Goal: Task Accomplishment & Management: Manage account settings

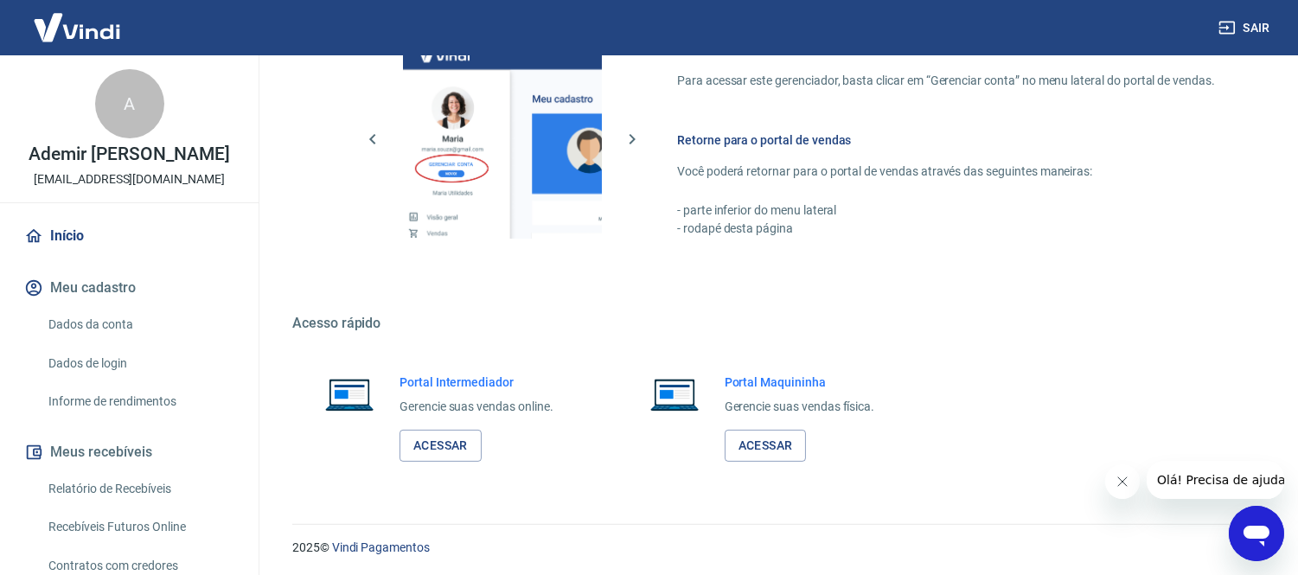
scroll to position [791, 0]
click at [436, 451] on link "Acessar" at bounding box center [441, 444] width 82 height 32
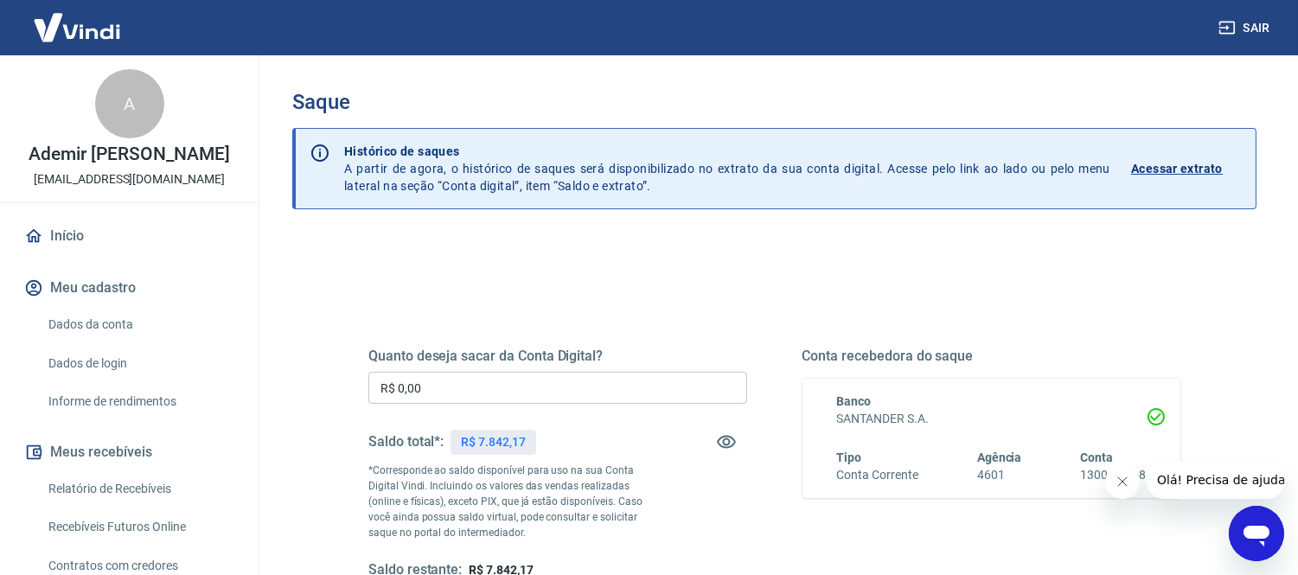
click at [517, 390] on input "R$ 0,00" at bounding box center [558, 388] width 379 height 32
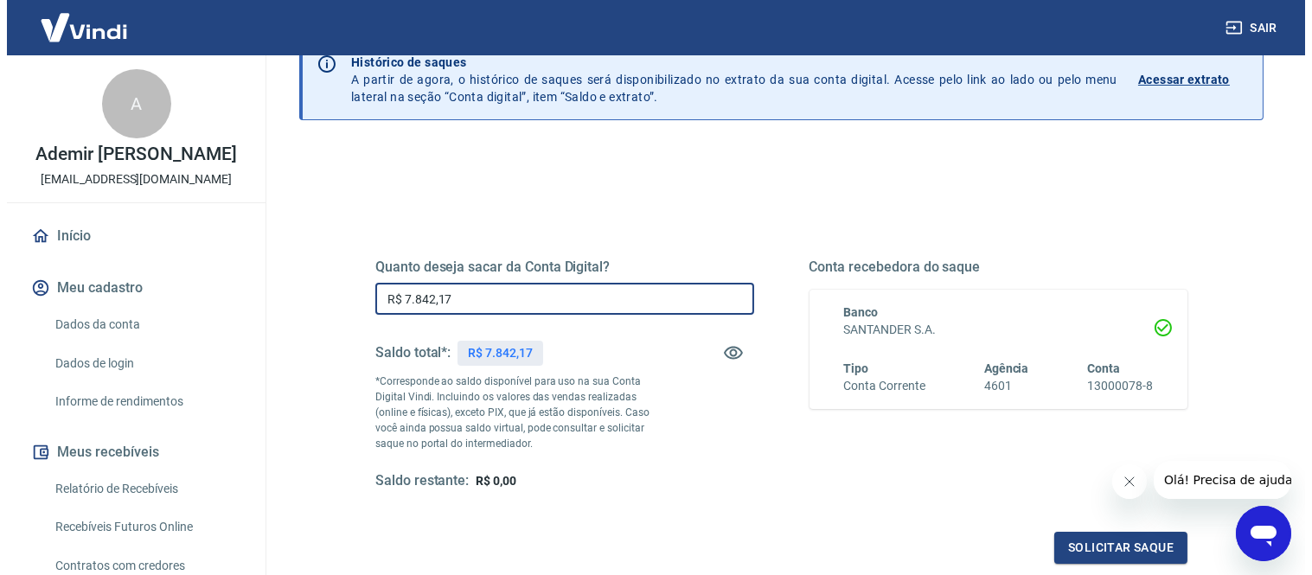
scroll to position [279, 0]
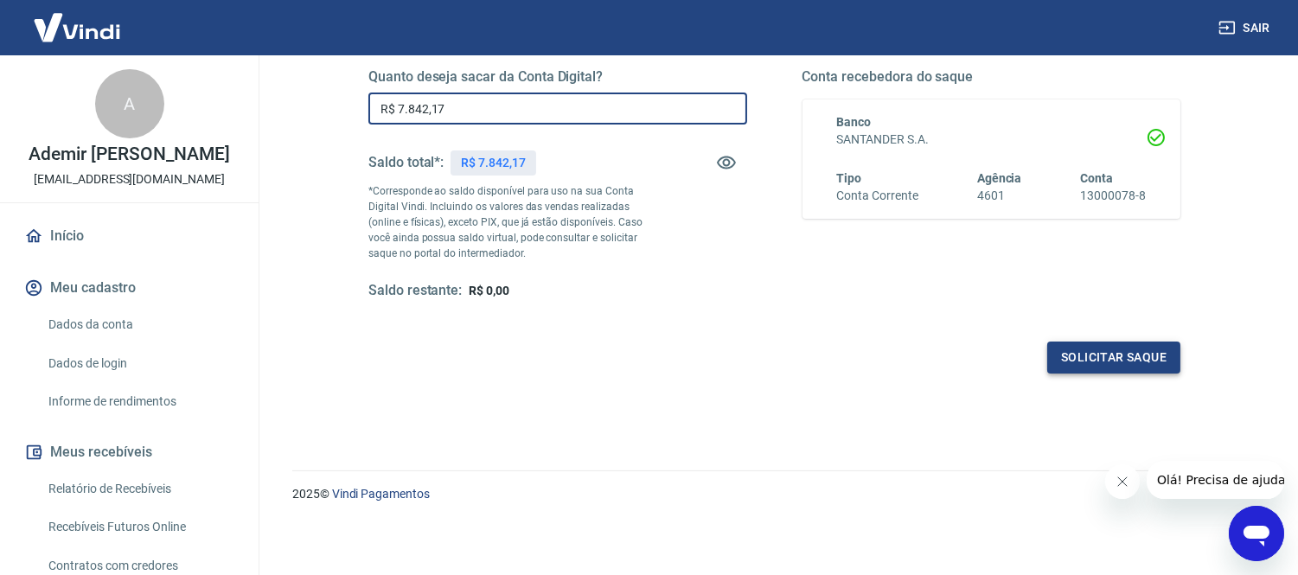
type input "R$ 7.842,17"
click at [1113, 352] on button "Solicitar saque" at bounding box center [1114, 358] width 133 height 32
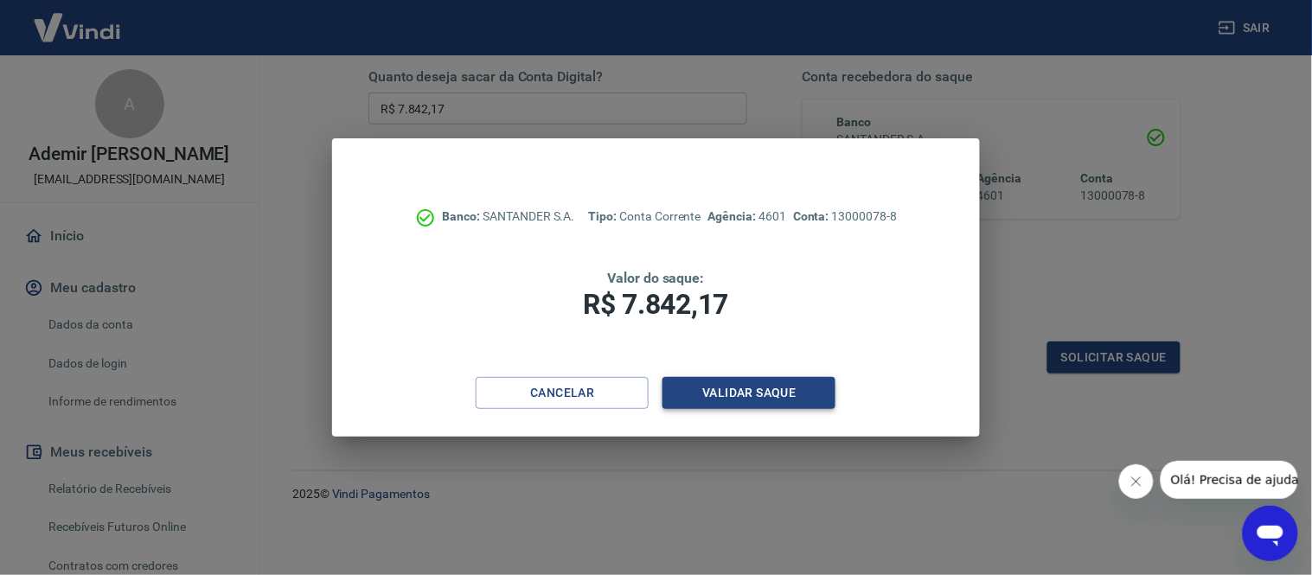
click at [739, 391] on button "Validar saque" at bounding box center [749, 393] width 173 height 32
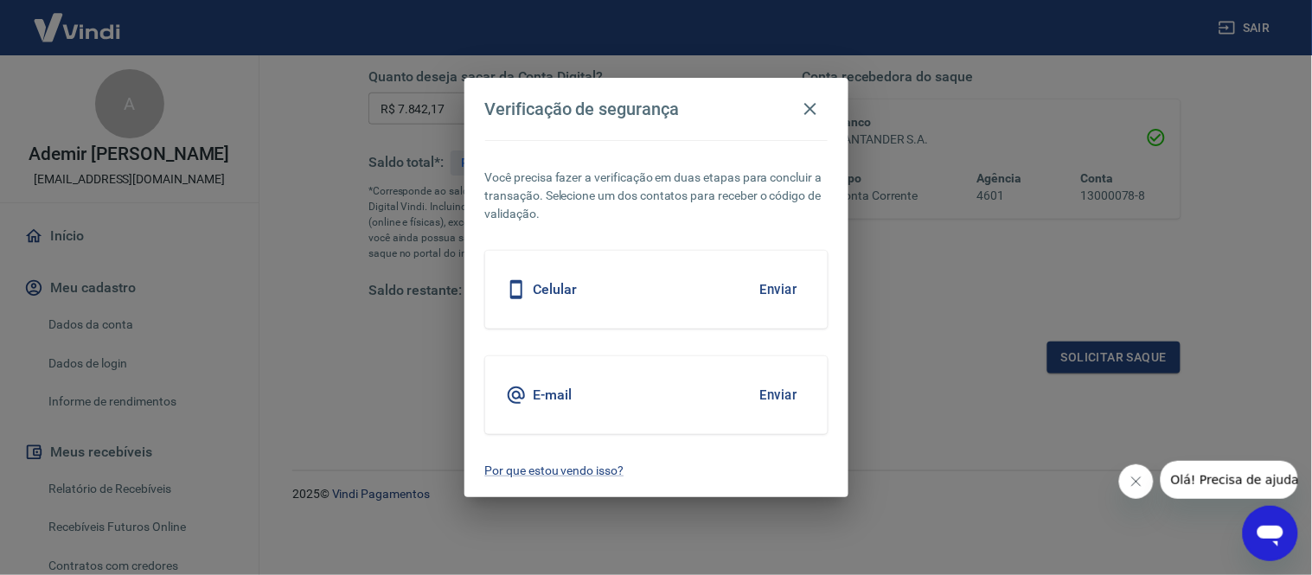
click at [787, 294] on button "Enviar" at bounding box center [779, 290] width 56 height 36
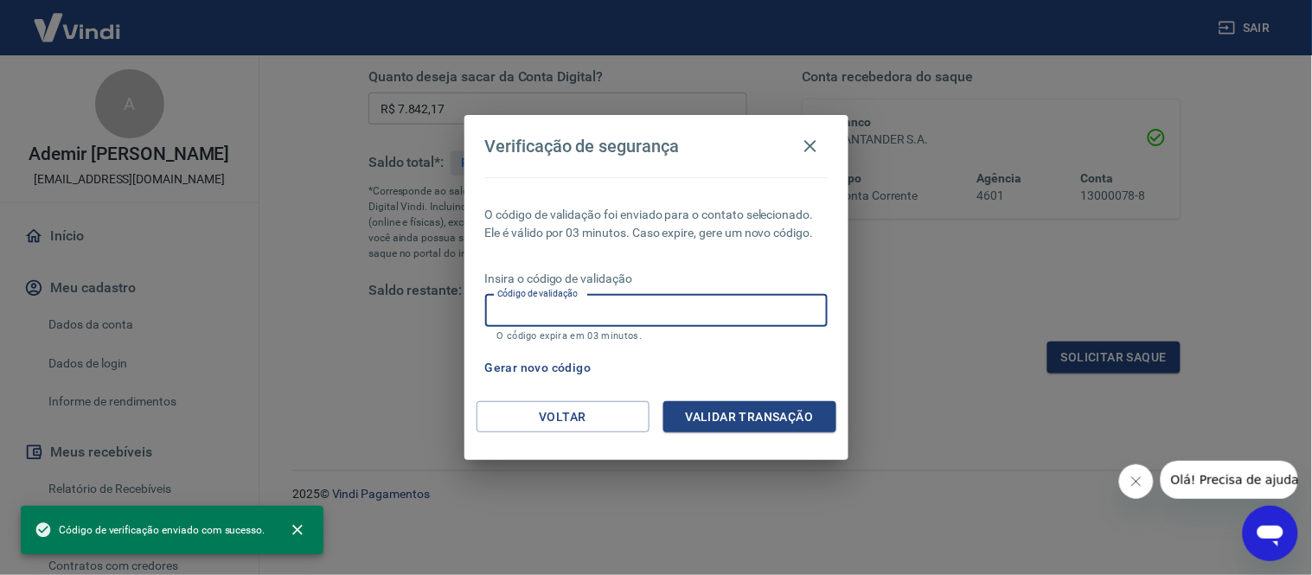
click at [543, 304] on input "Código de validação" at bounding box center [656, 311] width 343 height 32
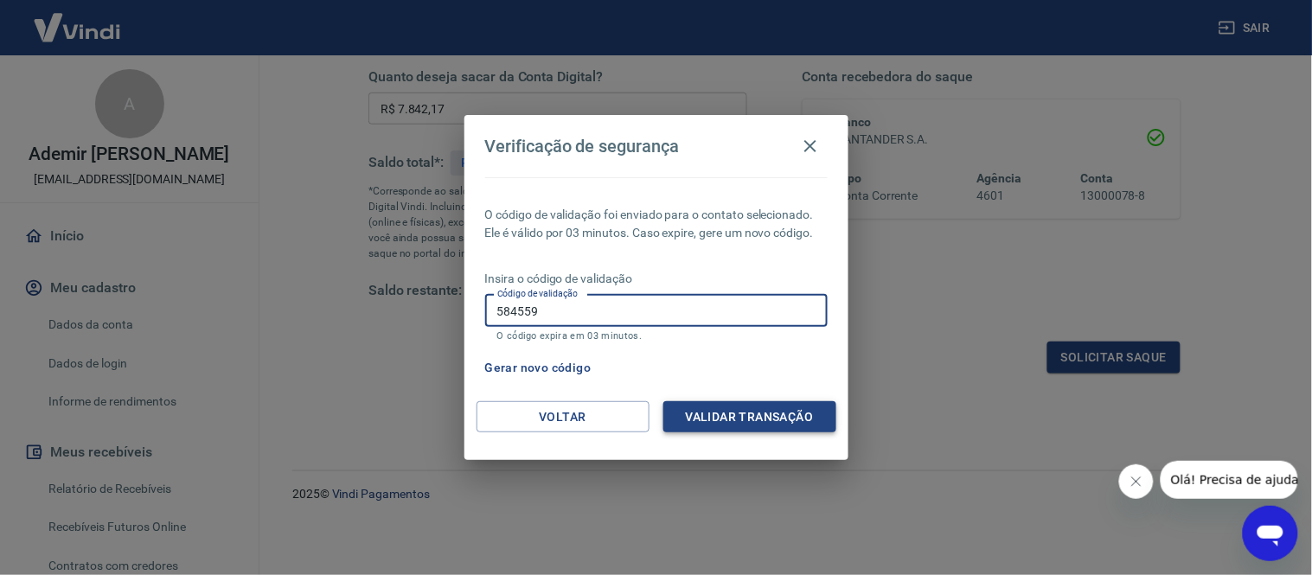
type input "584559"
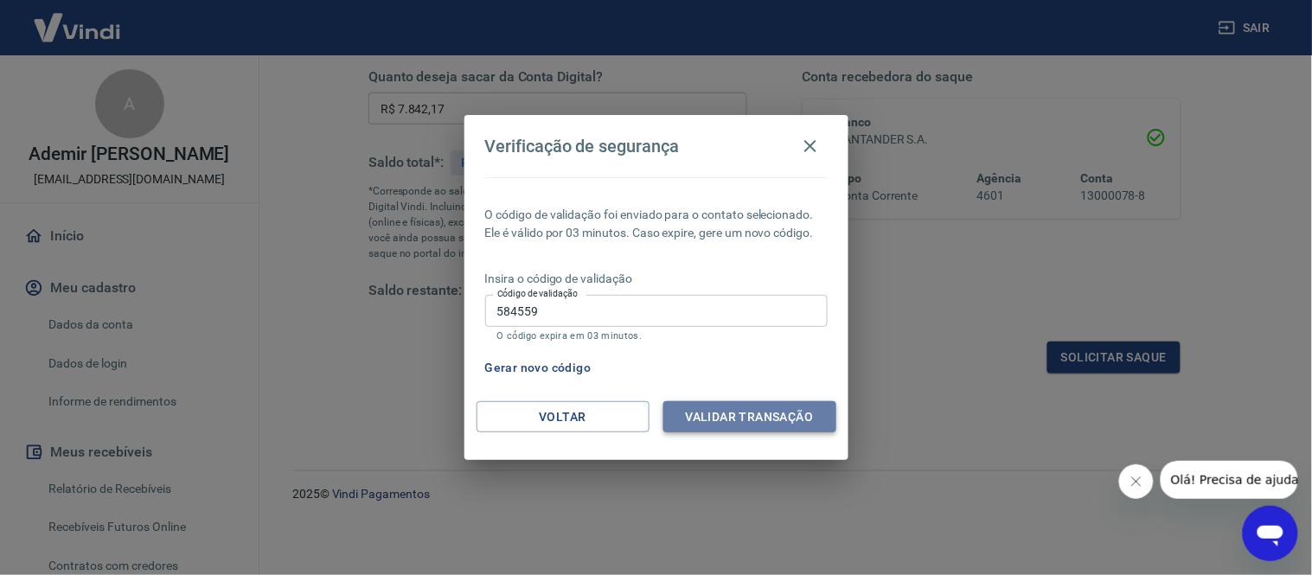
click at [765, 421] on button "Validar transação" at bounding box center [749, 417] width 173 height 32
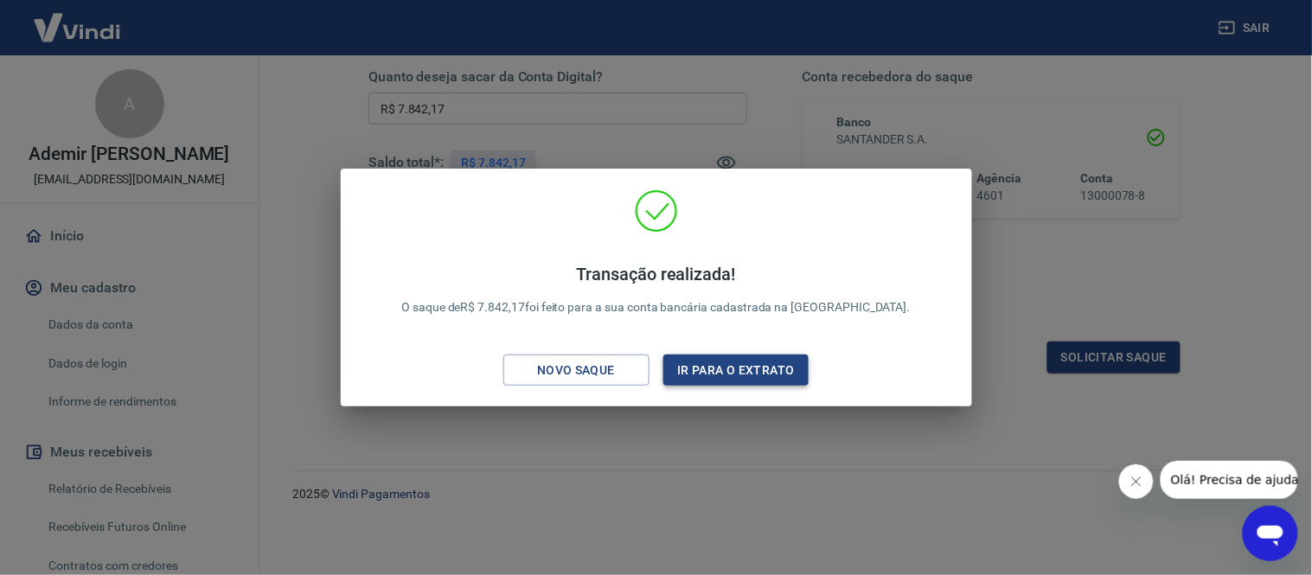
click at [720, 378] on button "Ir para o extrato" at bounding box center [736, 371] width 146 height 32
